Goal: Task Accomplishment & Management: Complete application form

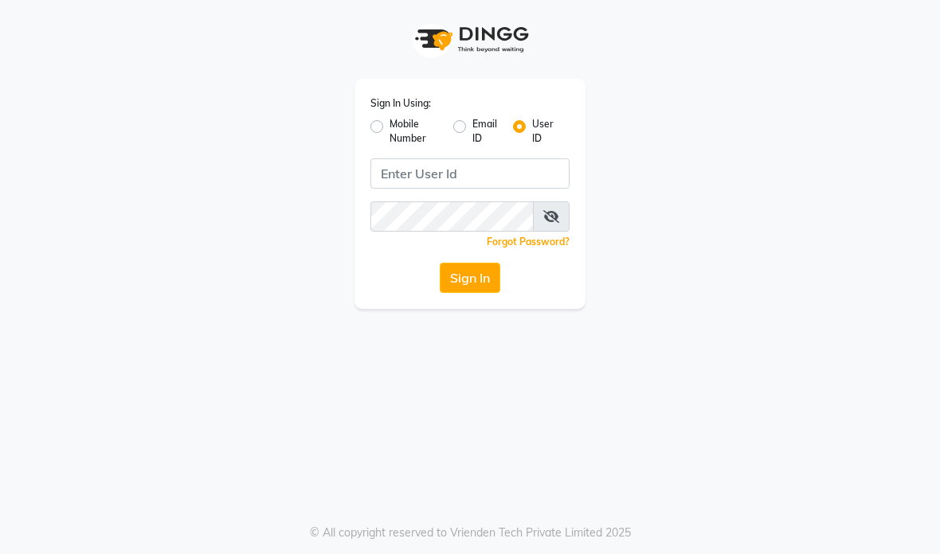
click at [558, 168] on input "Username" at bounding box center [469, 174] width 199 height 30
type input "Morelight"
click at [485, 275] on button "Sign In" at bounding box center [470, 278] width 61 height 30
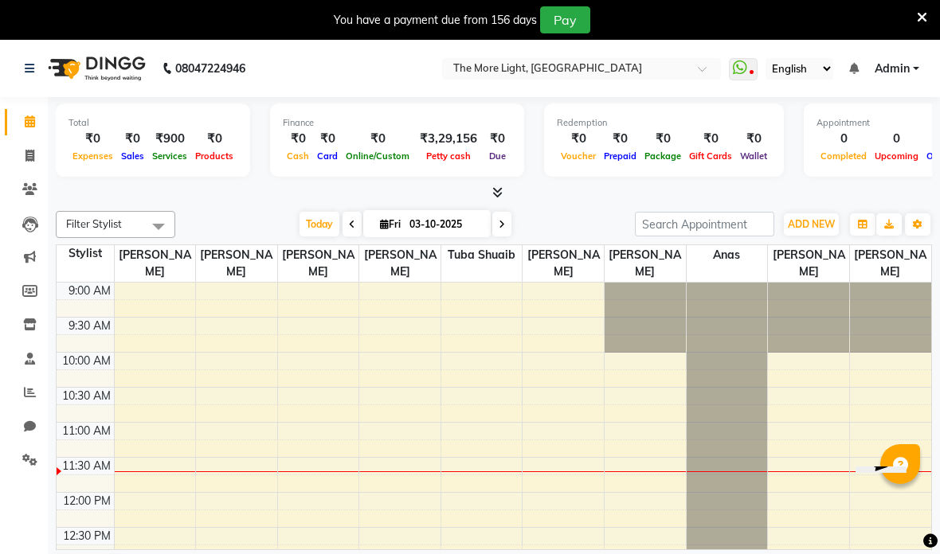
click at [733, 69] on icon at bounding box center [740, 68] width 14 height 16
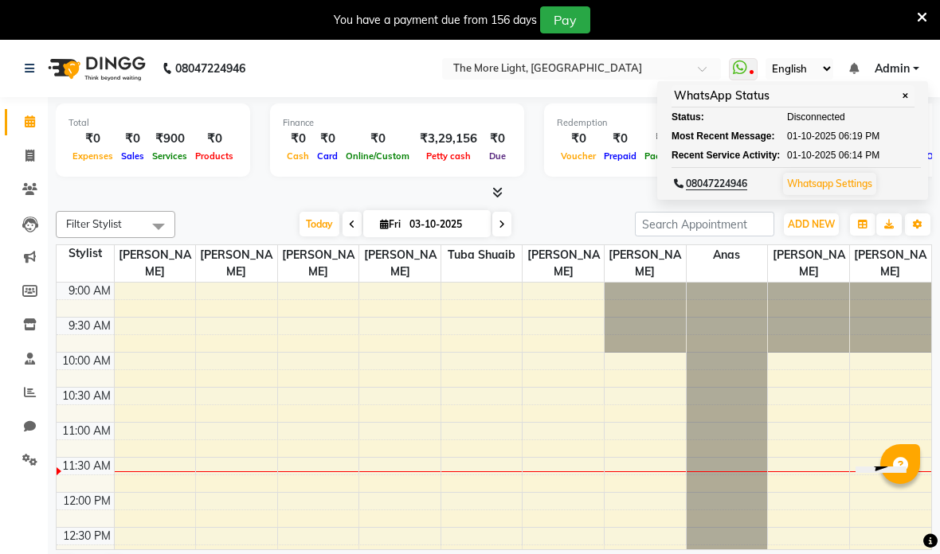
click at [788, 52] on nav "08047224946 Select Location × The More Light, [GEOGRAPHIC_DATA] West WhatsApp S…" at bounding box center [470, 68] width 940 height 57
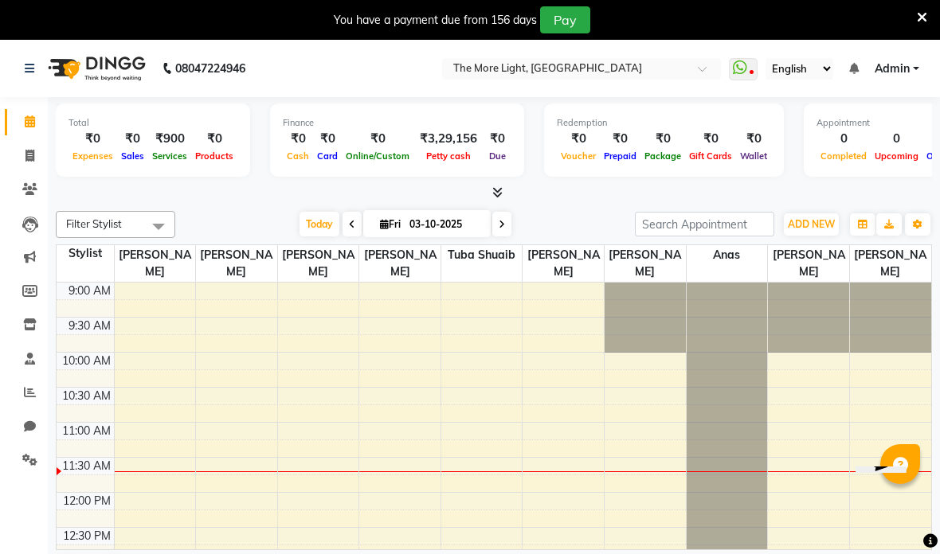
click at [33, 145] on link "Invoice" at bounding box center [24, 156] width 38 height 26
select select "service"
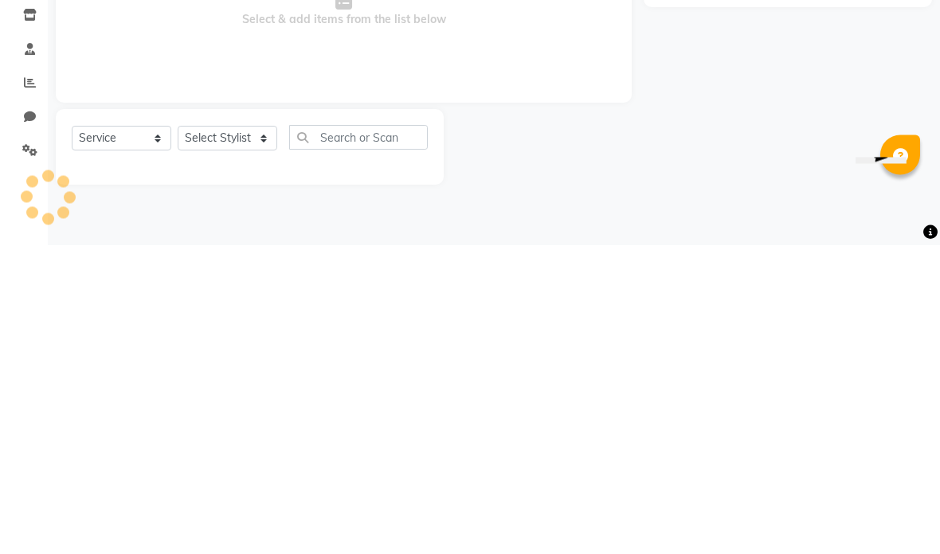
type input "0582"
select select "7824"
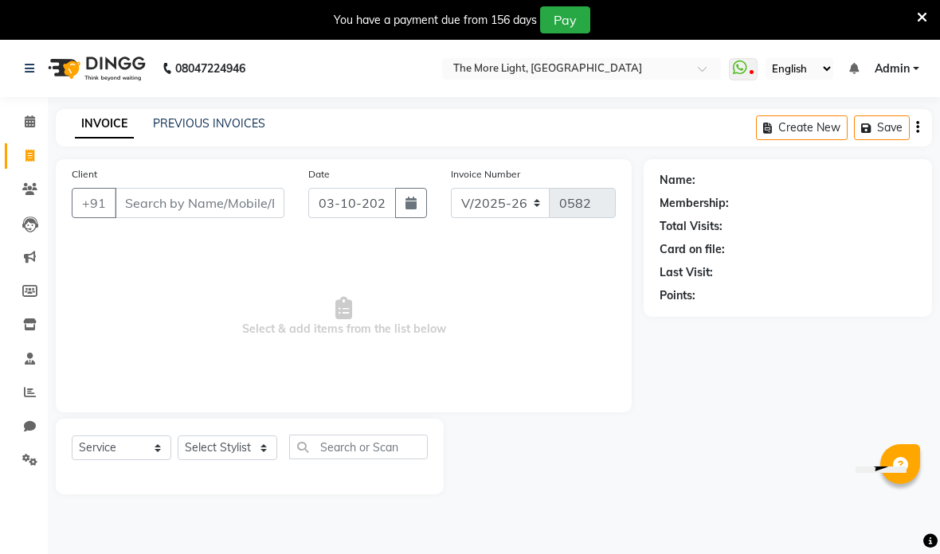
click at [733, 69] on icon at bounding box center [740, 68] width 14 height 16
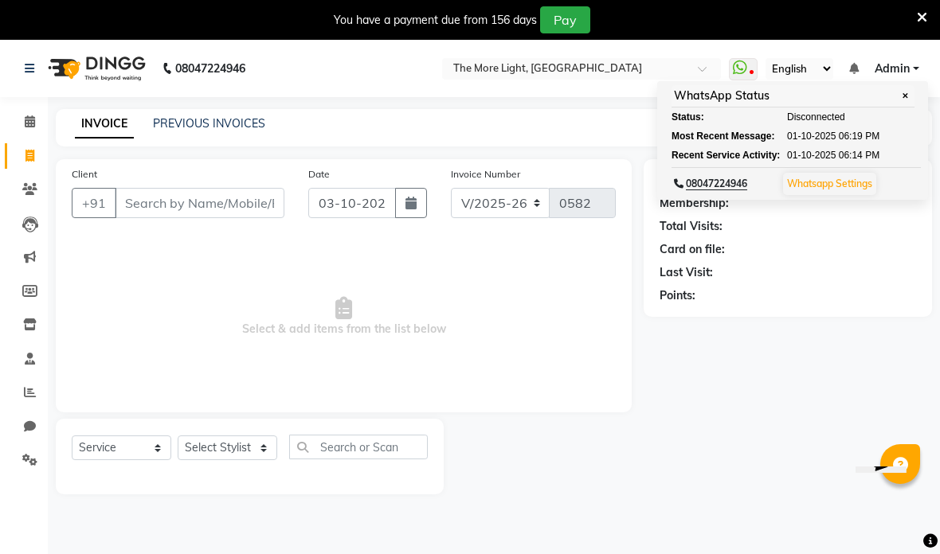
click at [898, 96] on span "✕" at bounding box center [905, 96] width 14 height 12
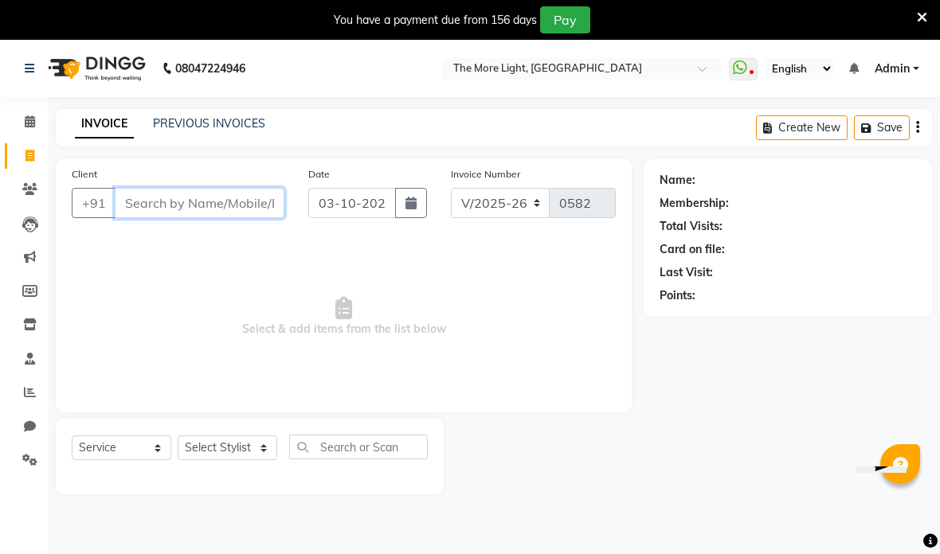
click at [136, 204] on input "Client" at bounding box center [200, 203] width 170 height 30
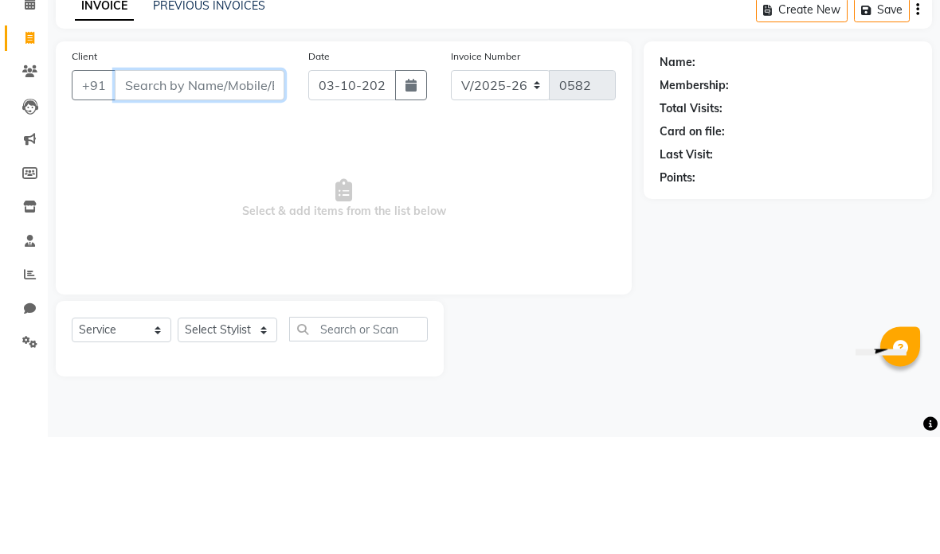
type input "9"
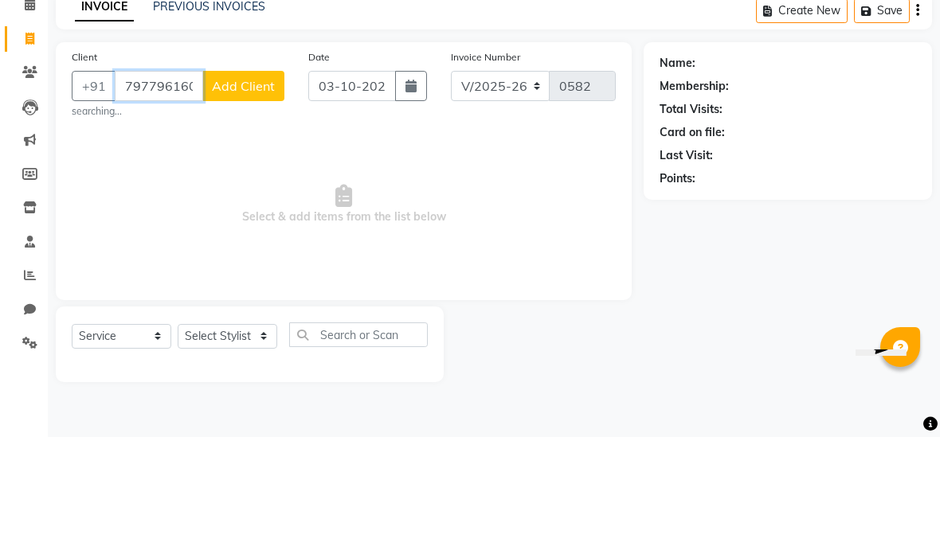
type input "7977961602"
click at [254, 188] on button "Add Client" at bounding box center [243, 203] width 82 height 30
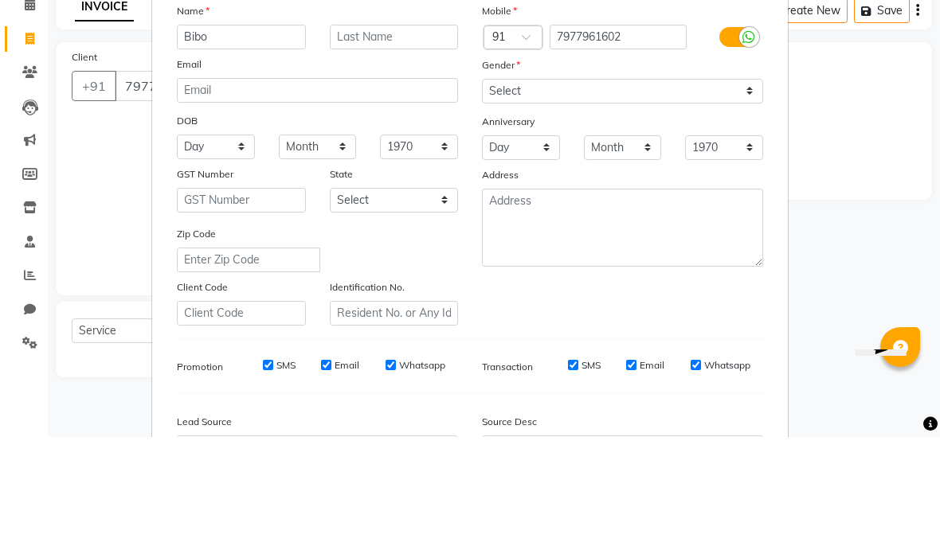
type input "Bibo"
click at [603, 196] on select "Select [DEMOGRAPHIC_DATA] [DEMOGRAPHIC_DATA] Other Prefer Not To Say" at bounding box center [622, 208] width 281 height 25
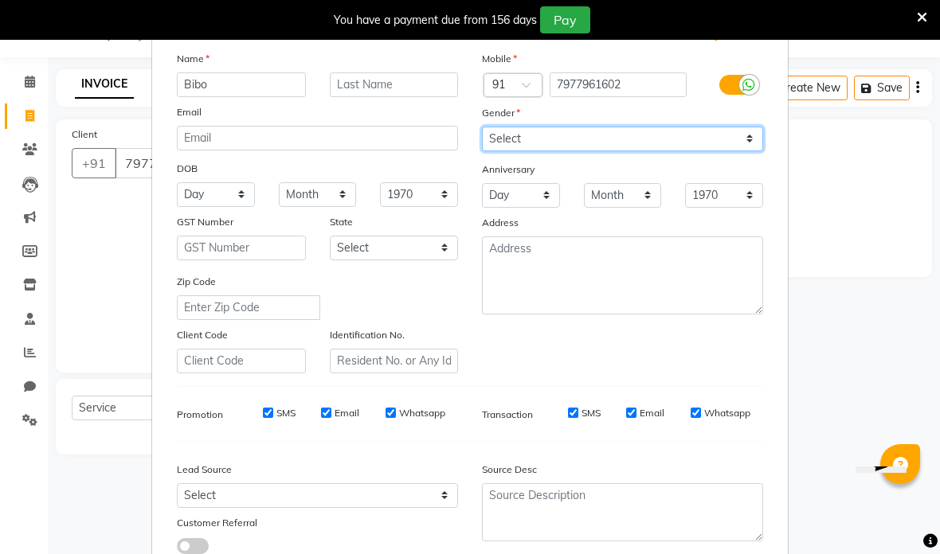
scroll to position [40, 0]
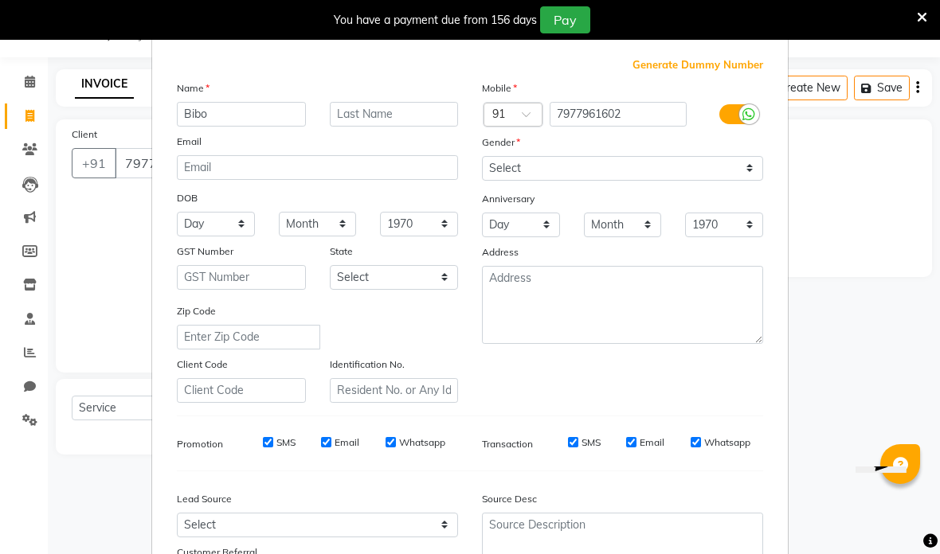
click at [604, 151] on div "Gender" at bounding box center [622, 145] width 305 height 22
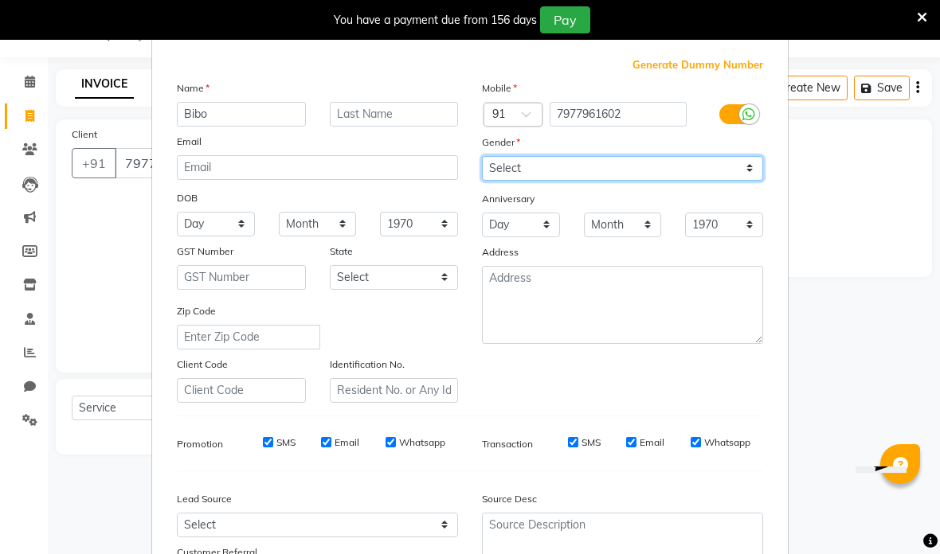
click at [605, 168] on select "Select [DEMOGRAPHIC_DATA] [DEMOGRAPHIC_DATA] Other Prefer Not To Say" at bounding box center [622, 168] width 281 height 25
select select "[DEMOGRAPHIC_DATA]"
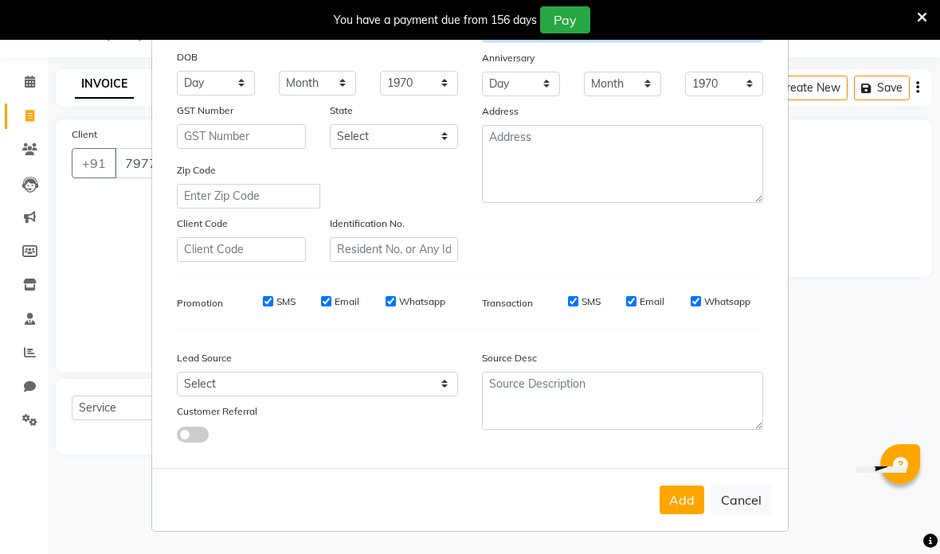
scroll to position [180, 0]
click at [684, 509] on button "Add" at bounding box center [682, 501] width 45 height 29
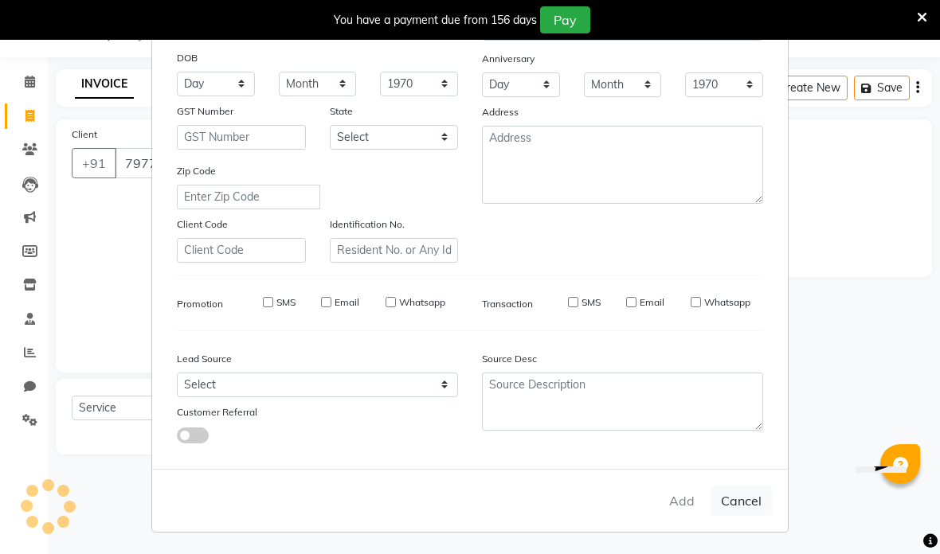
select select
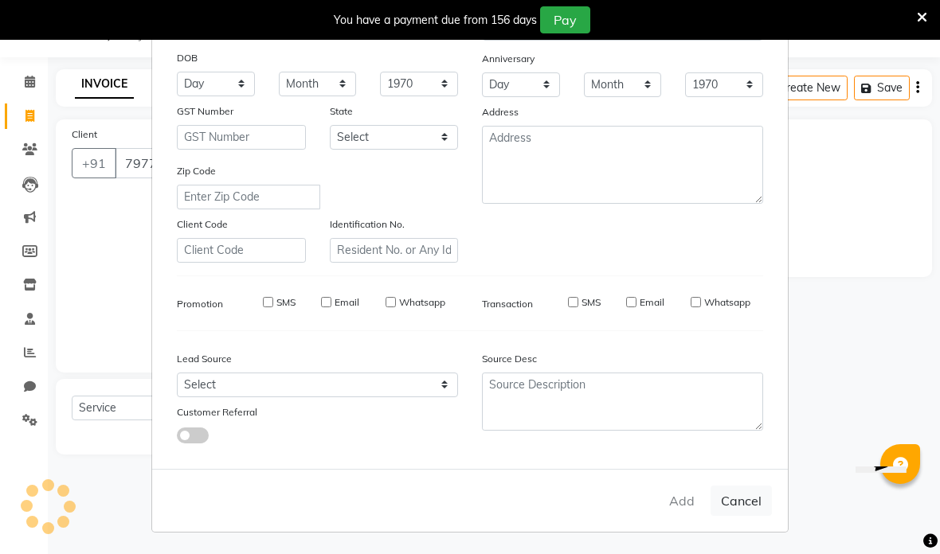
select select
checkbox input "false"
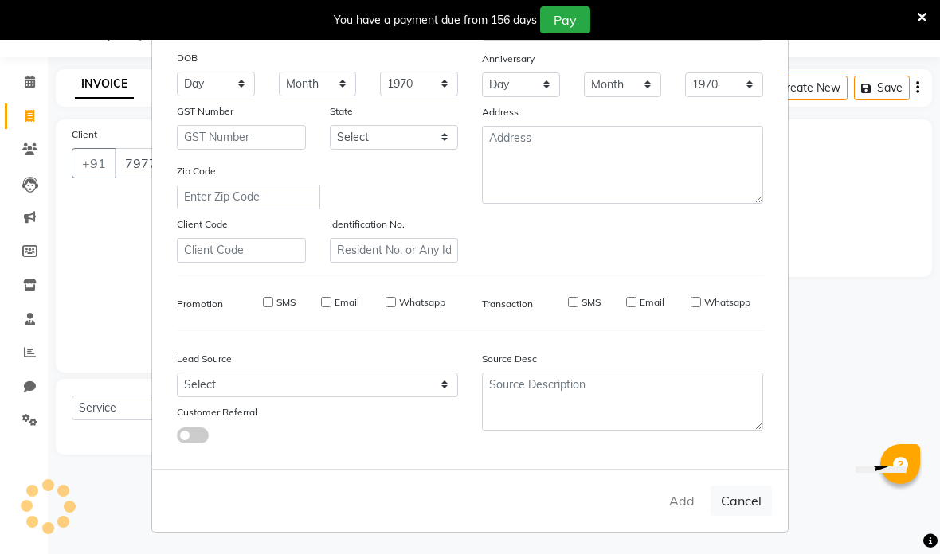
checkbox input "false"
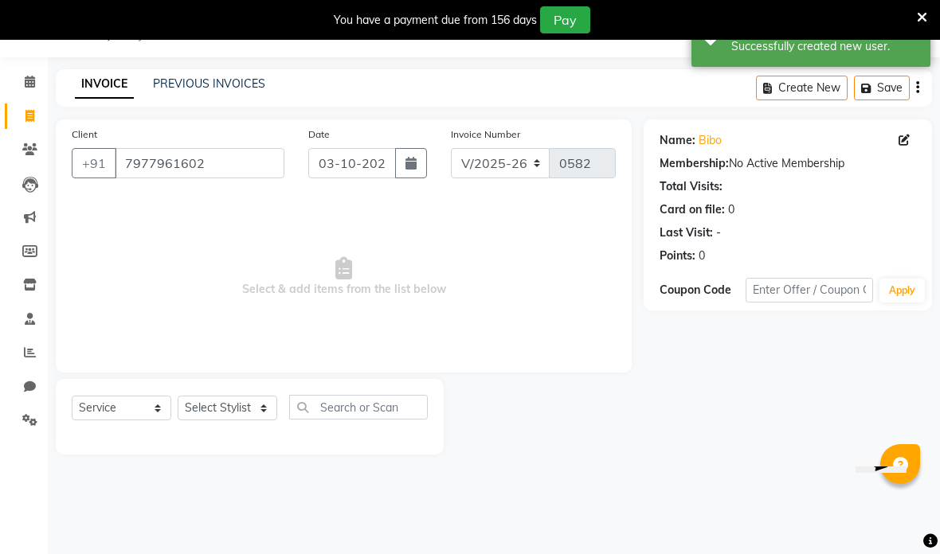
click at [252, 421] on select "Select Stylist [PERSON_NAME] anas [PERSON_NAME] [PERSON_NAME] Front [PERSON_NAM…" at bounding box center [228, 408] width 100 height 25
select select "85547"
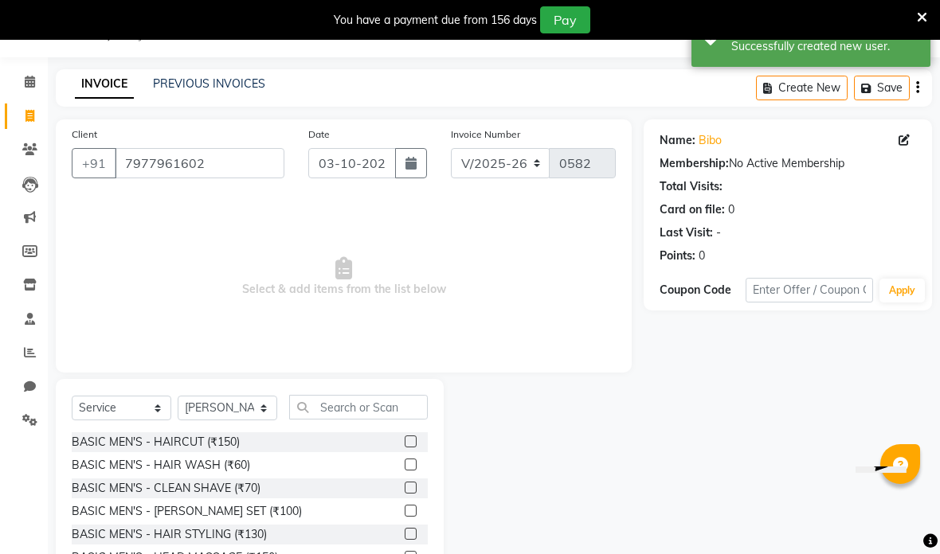
click at [403, 409] on input "text" at bounding box center [358, 407] width 139 height 25
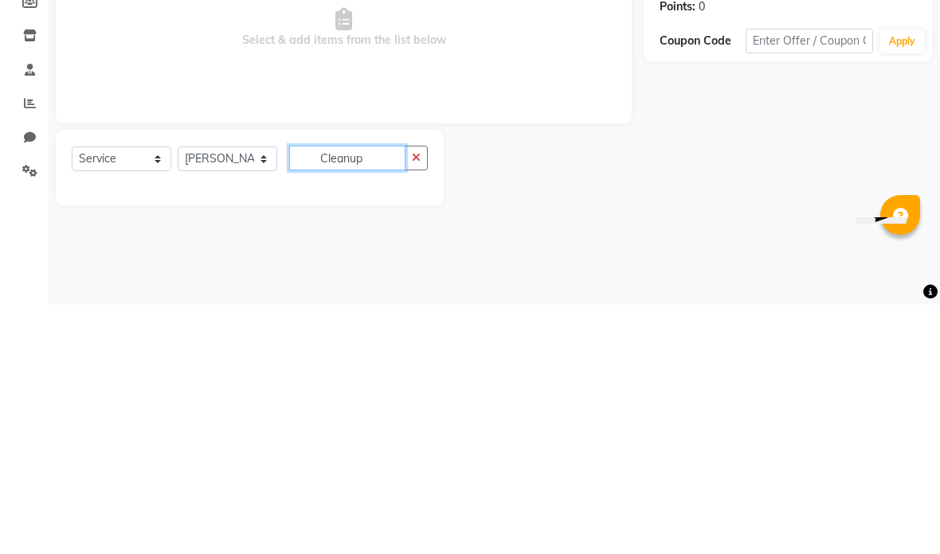
type input "Cleanup"
click at [789, 119] on div "Name: Bibo Membership: No Active Membership Total Visits: Card on file: 0 Last …" at bounding box center [794, 286] width 300 height 335
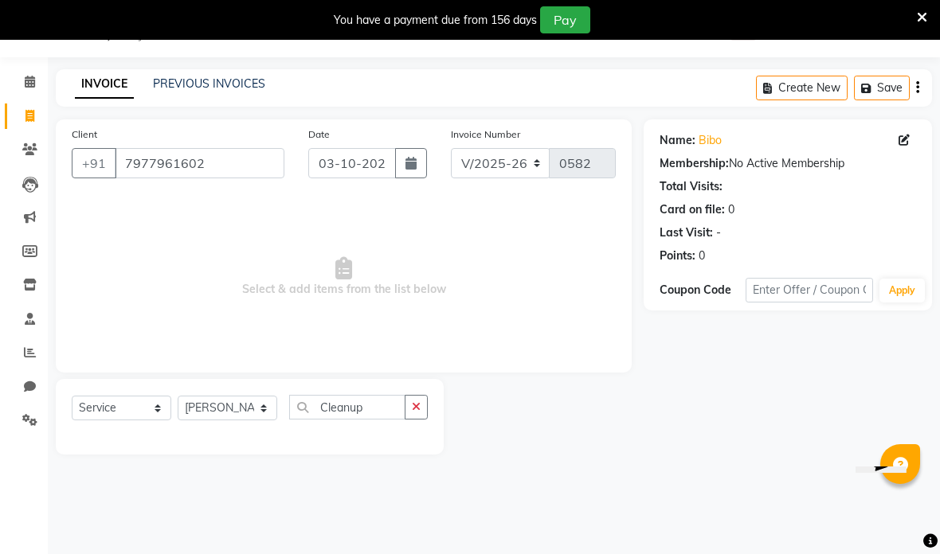
click at [389, 409] on input "Cleanup" at bounding box center [347, 407] width 116 height 25
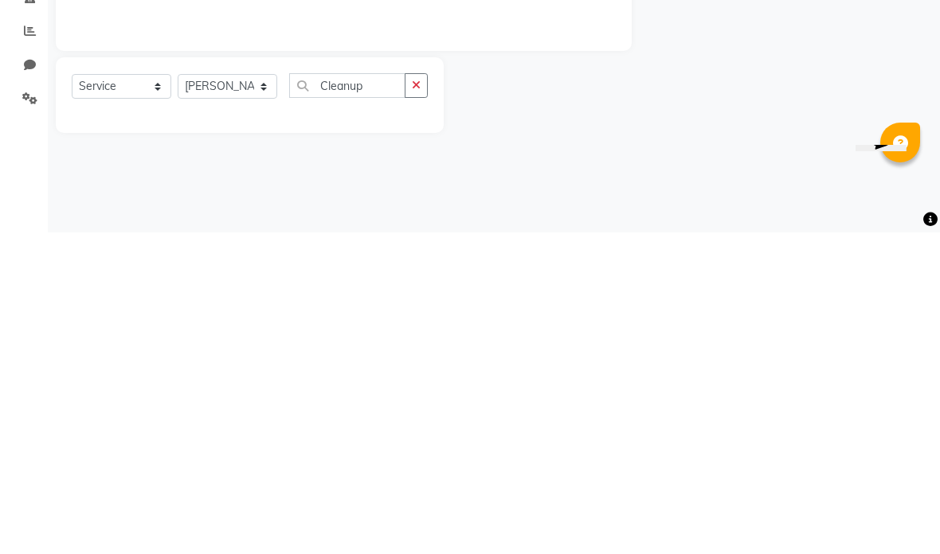
click at [426, 395] on button "button" at bounding box center [416, 407] width 23 height 25
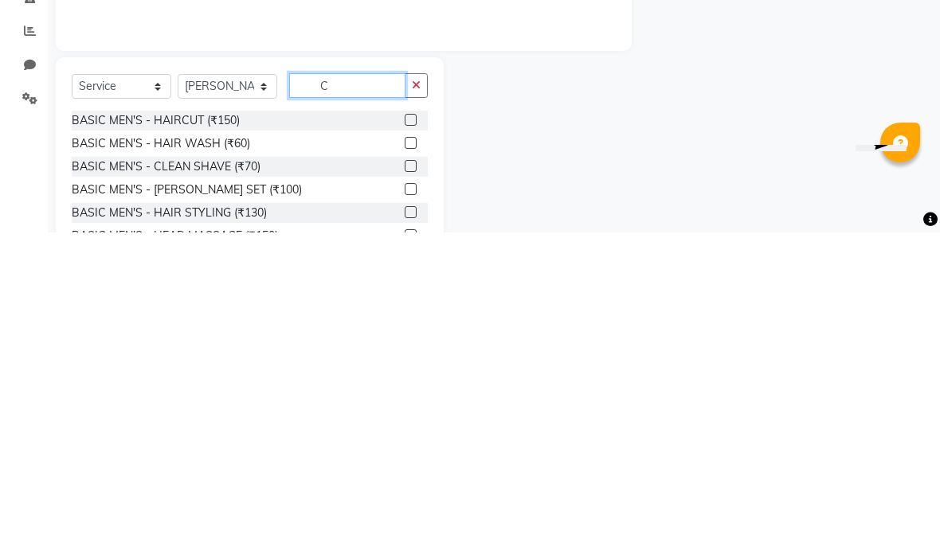
type input "C"
click at [655, 119] on div "Name: Bibo Membership: No Active Membership Total Visits: Card on file: 0 Last …" at bounding box center [794, 366] width 300 height 495
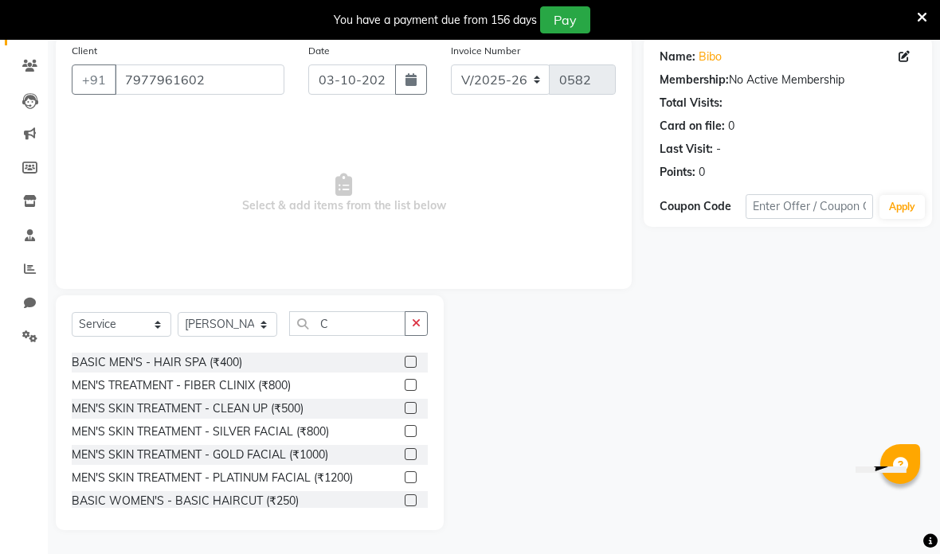
scroll to position [135, 0]
click at [413, 406] on label at bounding box center [411, 407] width 12 height 12
click at [413, 406] on input "checkbox" at bounding box center [410, 408] width 10 height 10
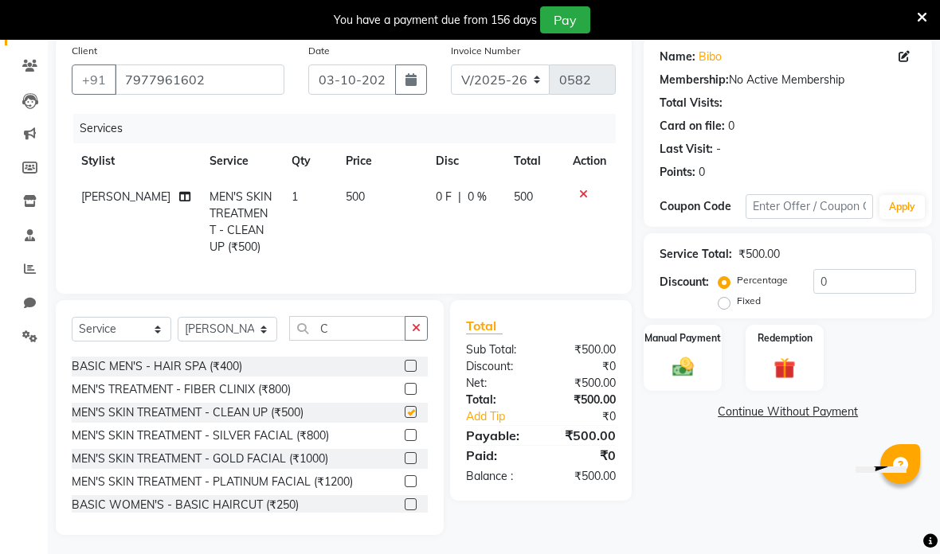
checkbox input "false"
click at [362, 194] on td "500" at bounding box center [381, 222] width 90 height 86
select select "85547"
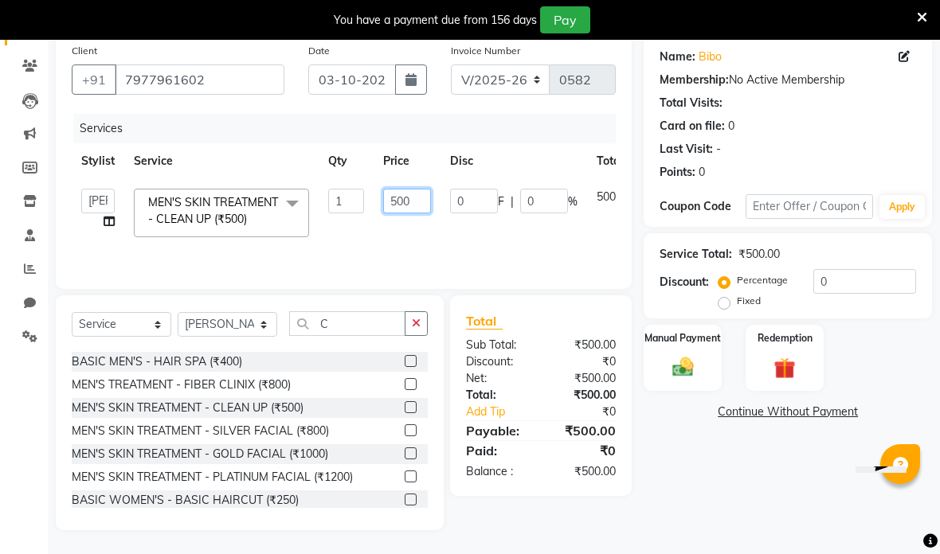
click at [419, 196] on input "500" at bounding box center [407, 201] width 48 height 25
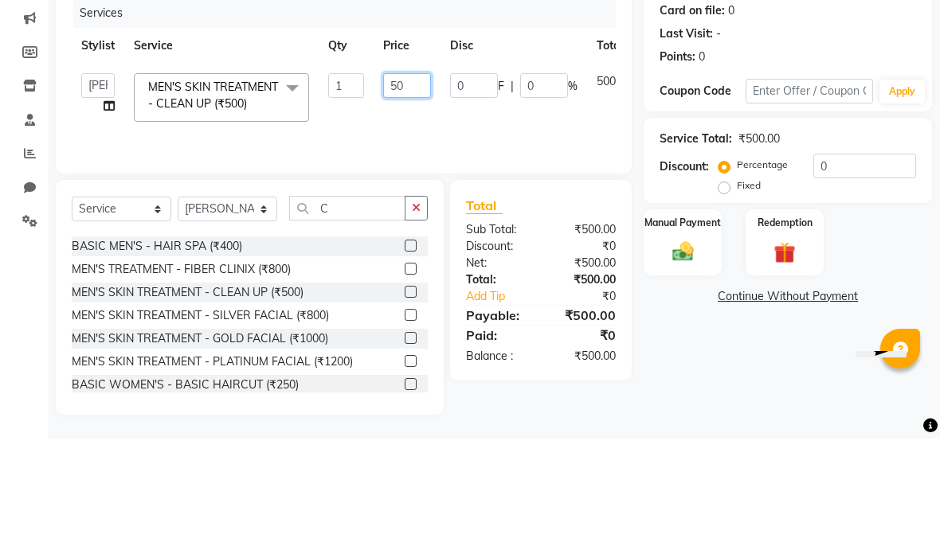
type input "5"
type input "600"
click at [575, 139] on div "Services Stylist Service Qty Price Disc Total Action [PERSON_NAME] anas [PERSON…" at bounding box center [344, 193] width 544 height 159
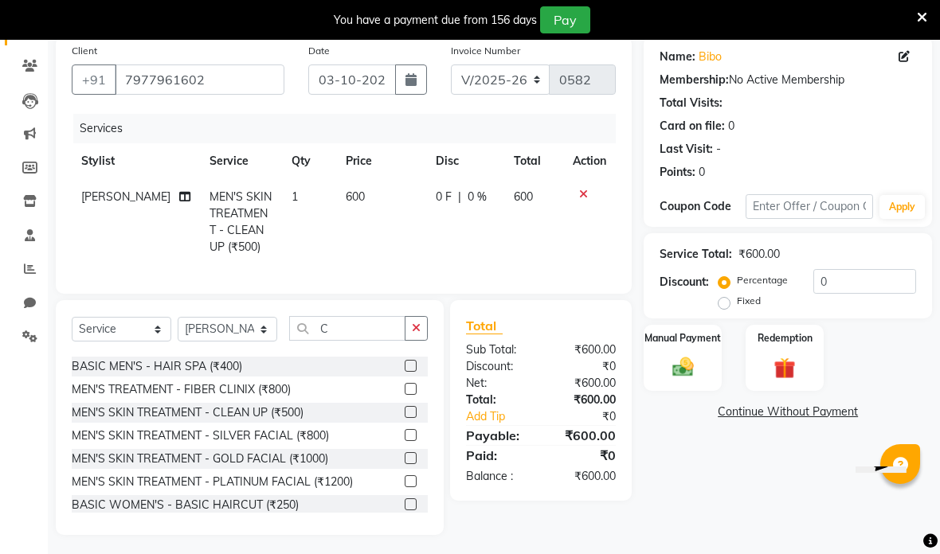
click at [697, 359] on img at bounding box center [683, 367] width 34 height 25
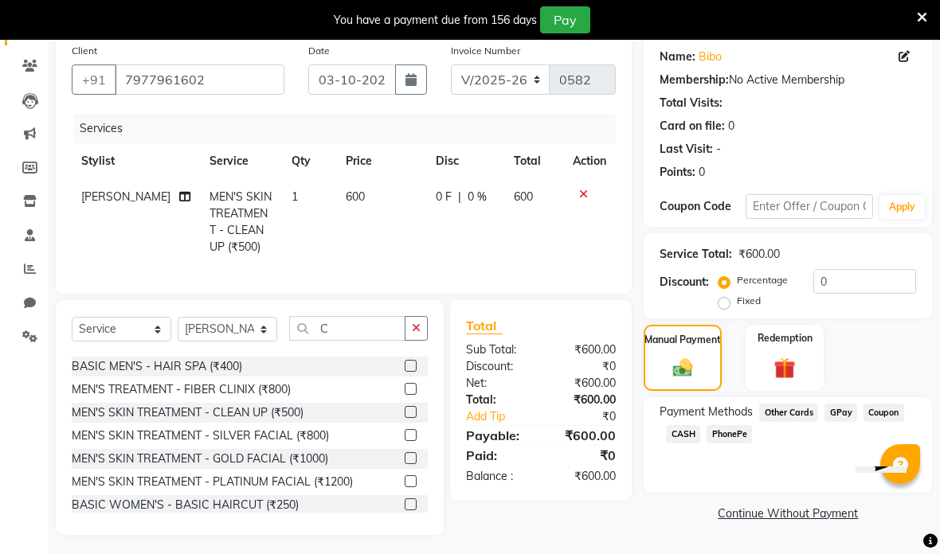
click at [846, 413] on span "GPay" at bounding box center [840, 413] width 33 height 18
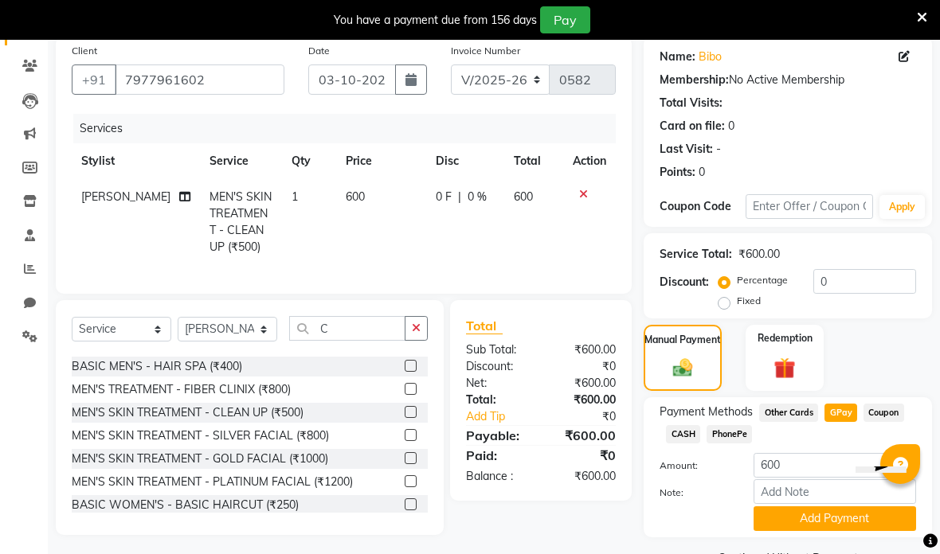
click at [828, 514] on button "Add Payment" at bounding box center [834, 519] width 162 height 25
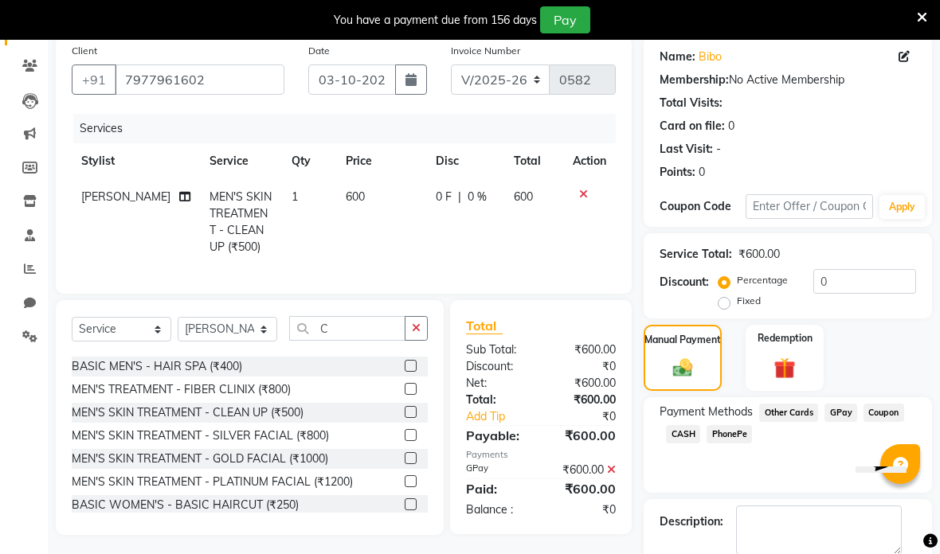
scroll to position [147, 0]
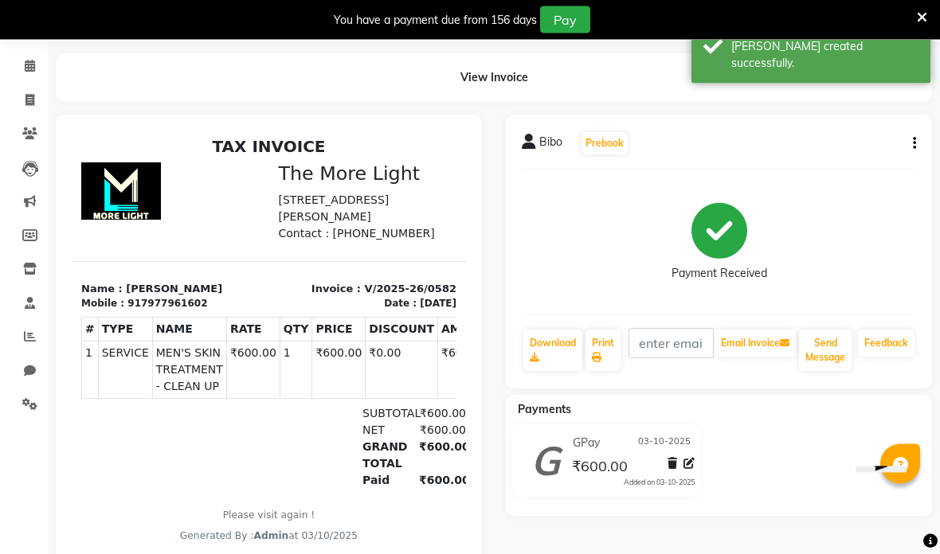
scroll to position [74, 0]
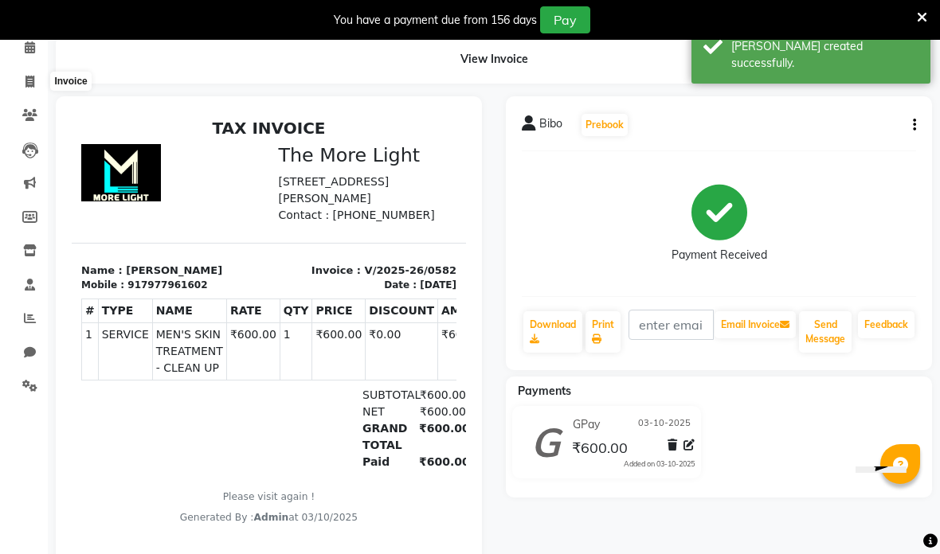
click at [18, 79] on span at bounding box center [30, 82] width 28 height 18
select select "service"
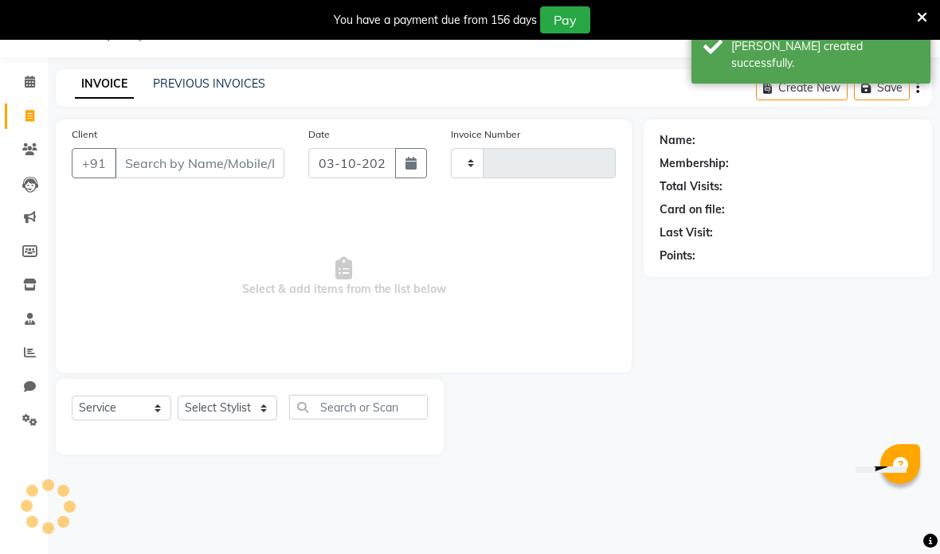
scroll to position [40, 0]
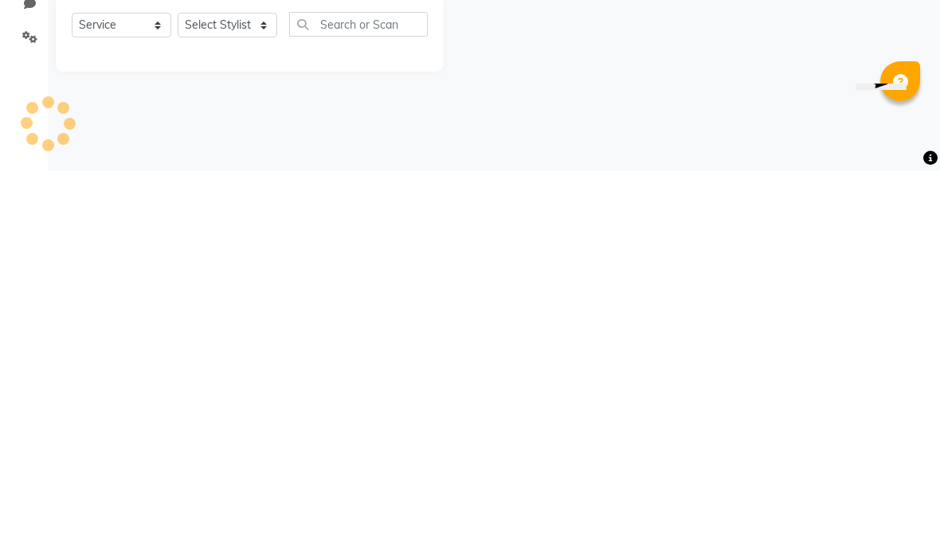
type input "0583"
select select "7824"
click at [728, 117] on div "08047224946 Select Location × The More Light, [GEOGRAPHIC_DATA] West WhatsApp S…" at bounding box center [470, 277] width 940 height 554
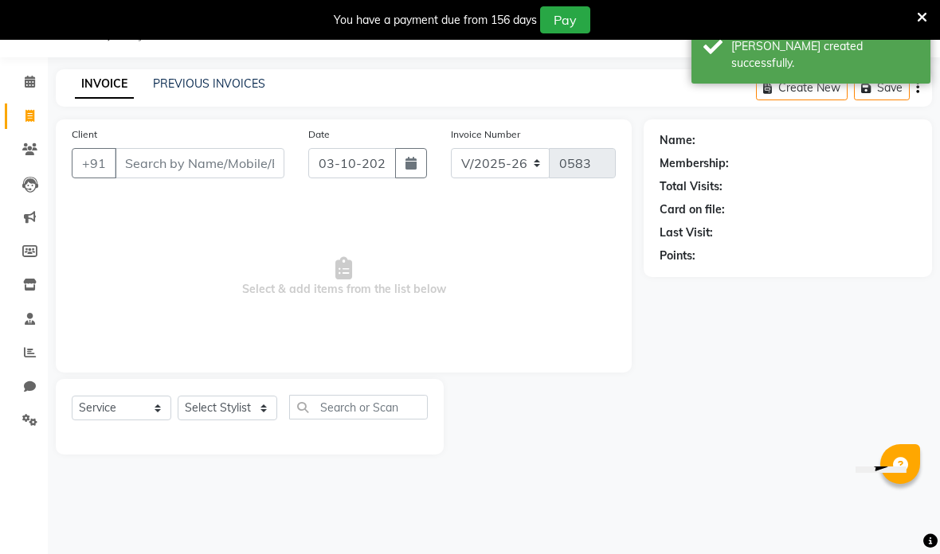
click at [190, 164] on input "Client" at bounding box center [200, 163] width 170 height 30
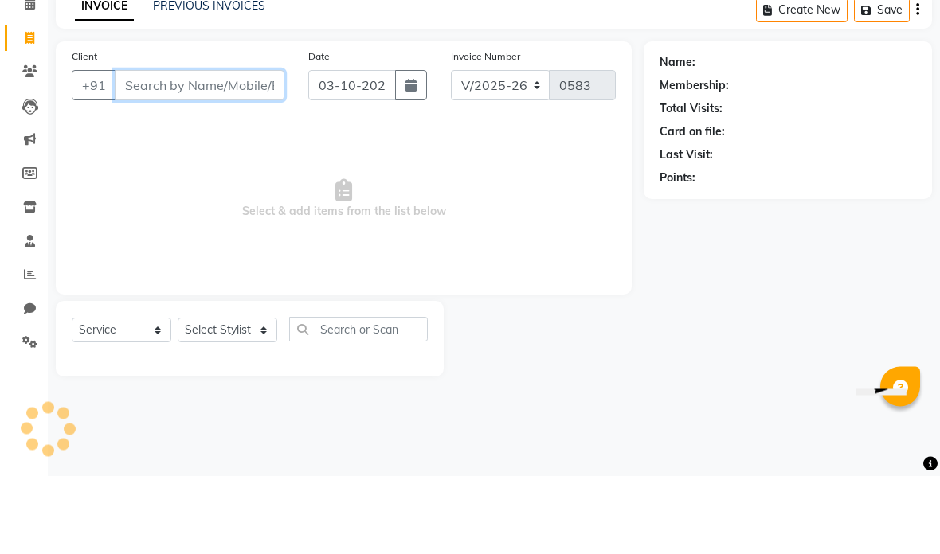
click at [268, 148] on input "Client" at bounding box center [200, 163] width 170 height 30
